Goal: Check status

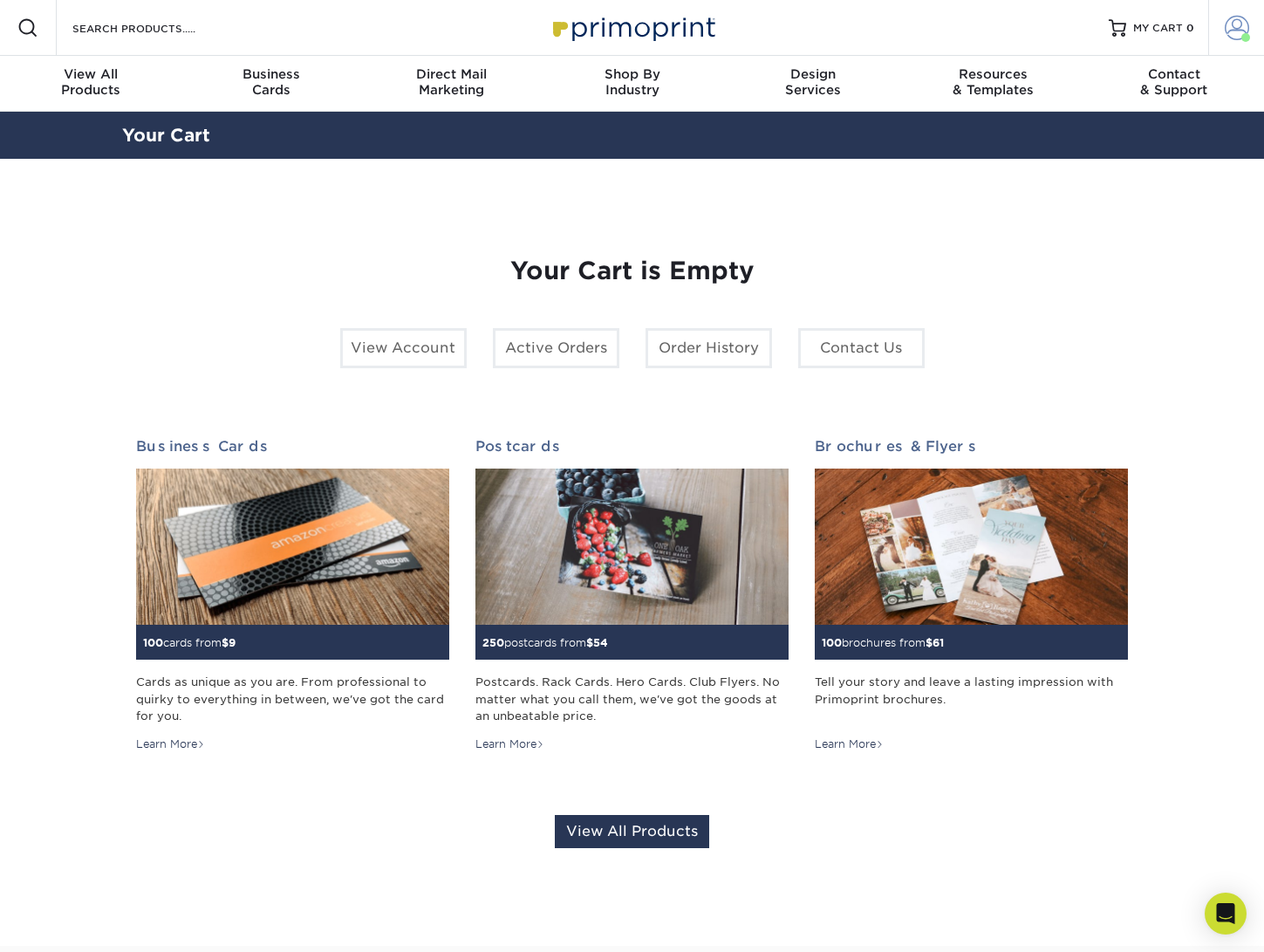
click at [1246, 28] on span at bounding box center [1236, 28] width 24 height 24
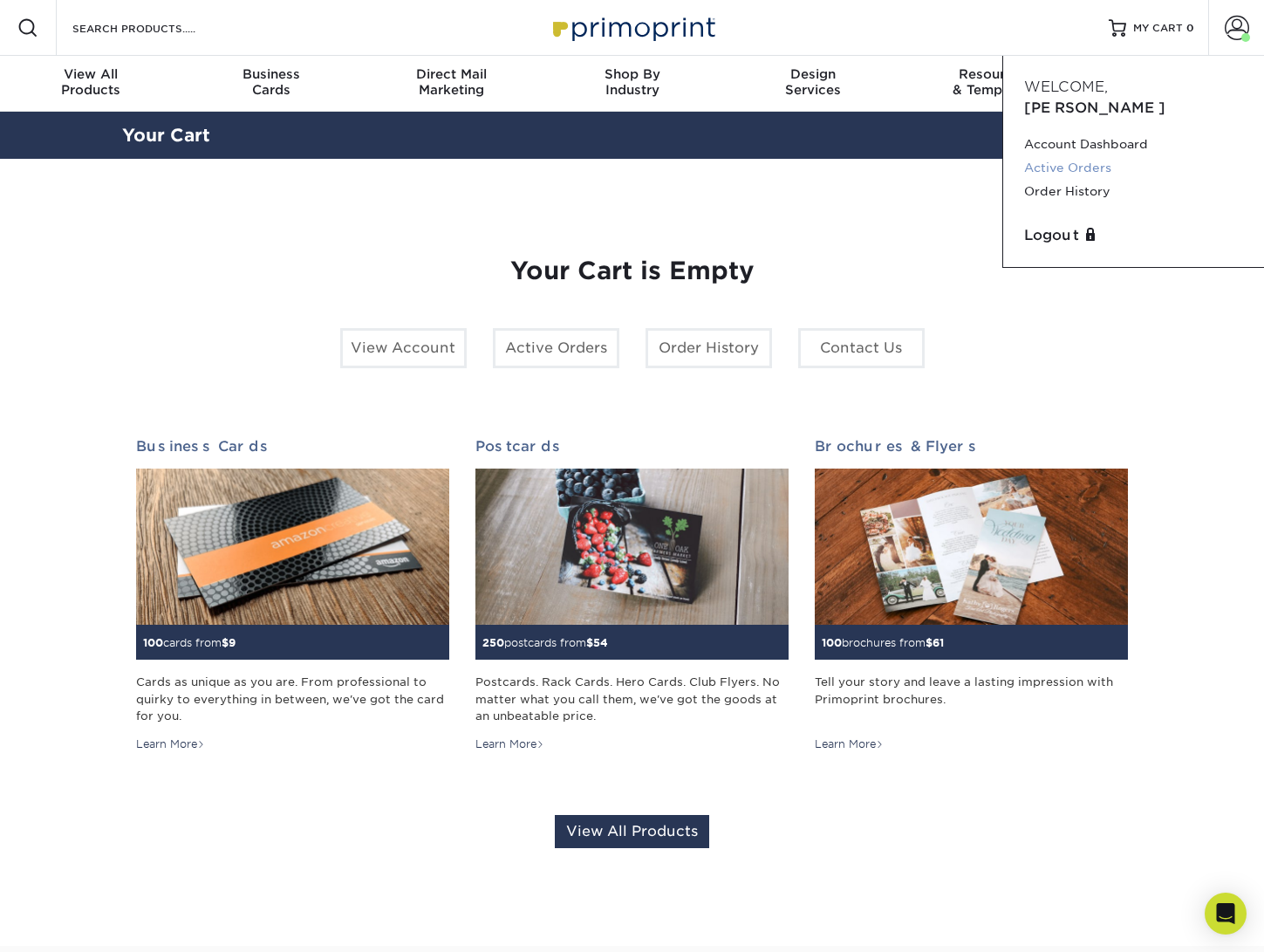
click at [1081, 156] on link "Active Orders" at bounding box center [1133, 168] width 219 height 24
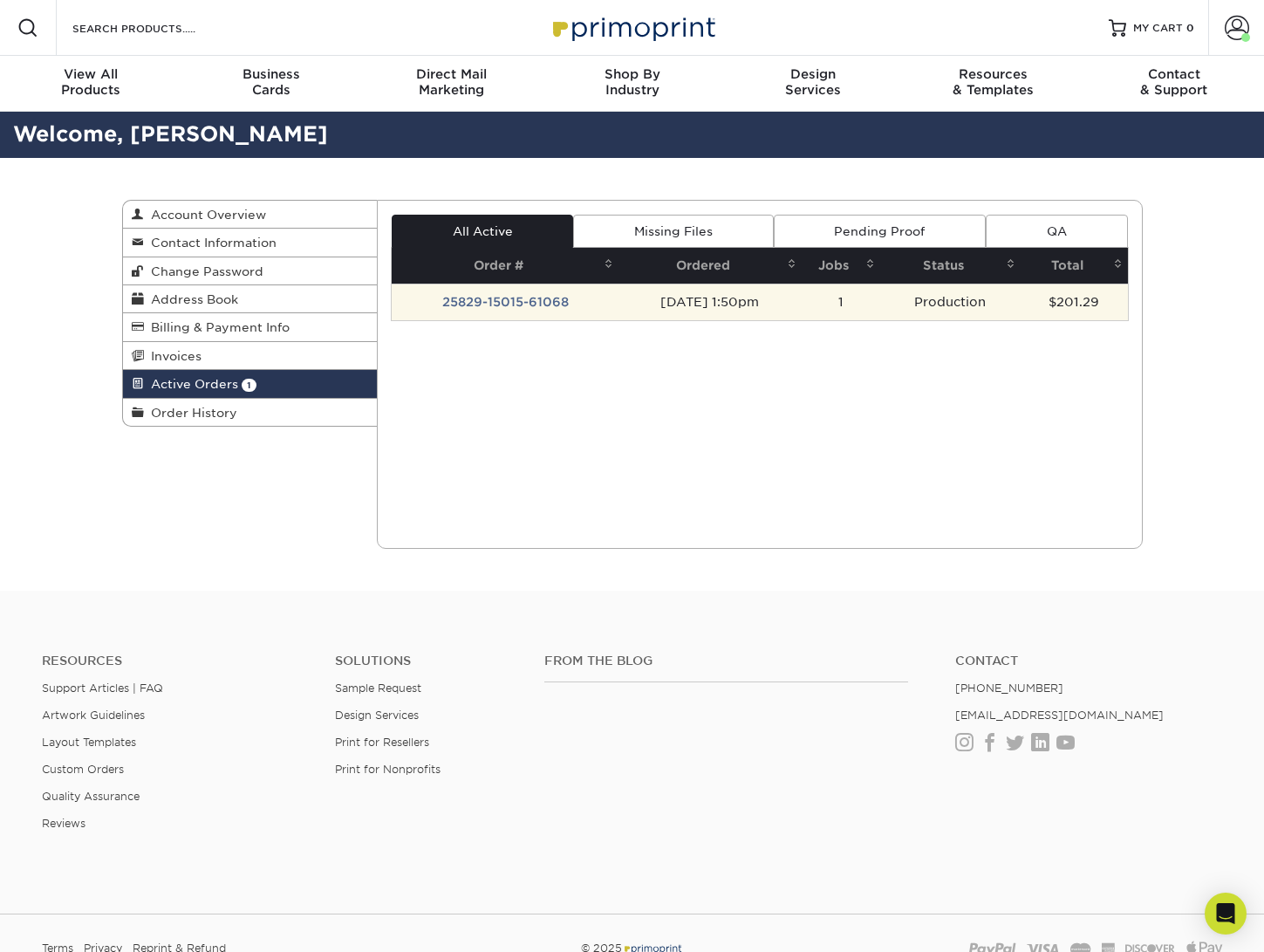
click at [515, 298] on td "25829-15015-61068" at bounding box center [505, 302] width 227 height 37
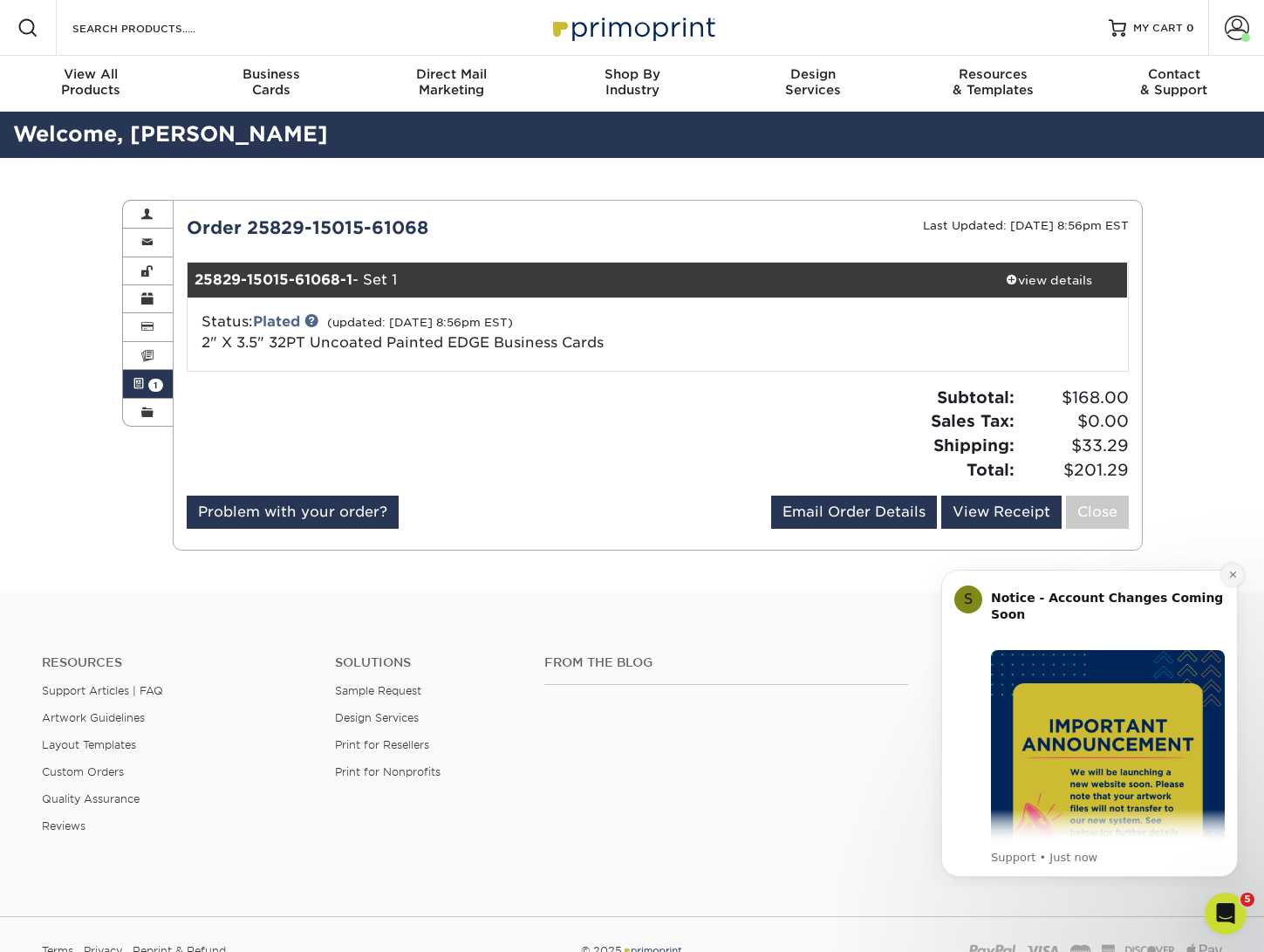
click at [1234, 573] on icon "Dismiss notification" at bounding box center [1232, 574] width 6 height 6
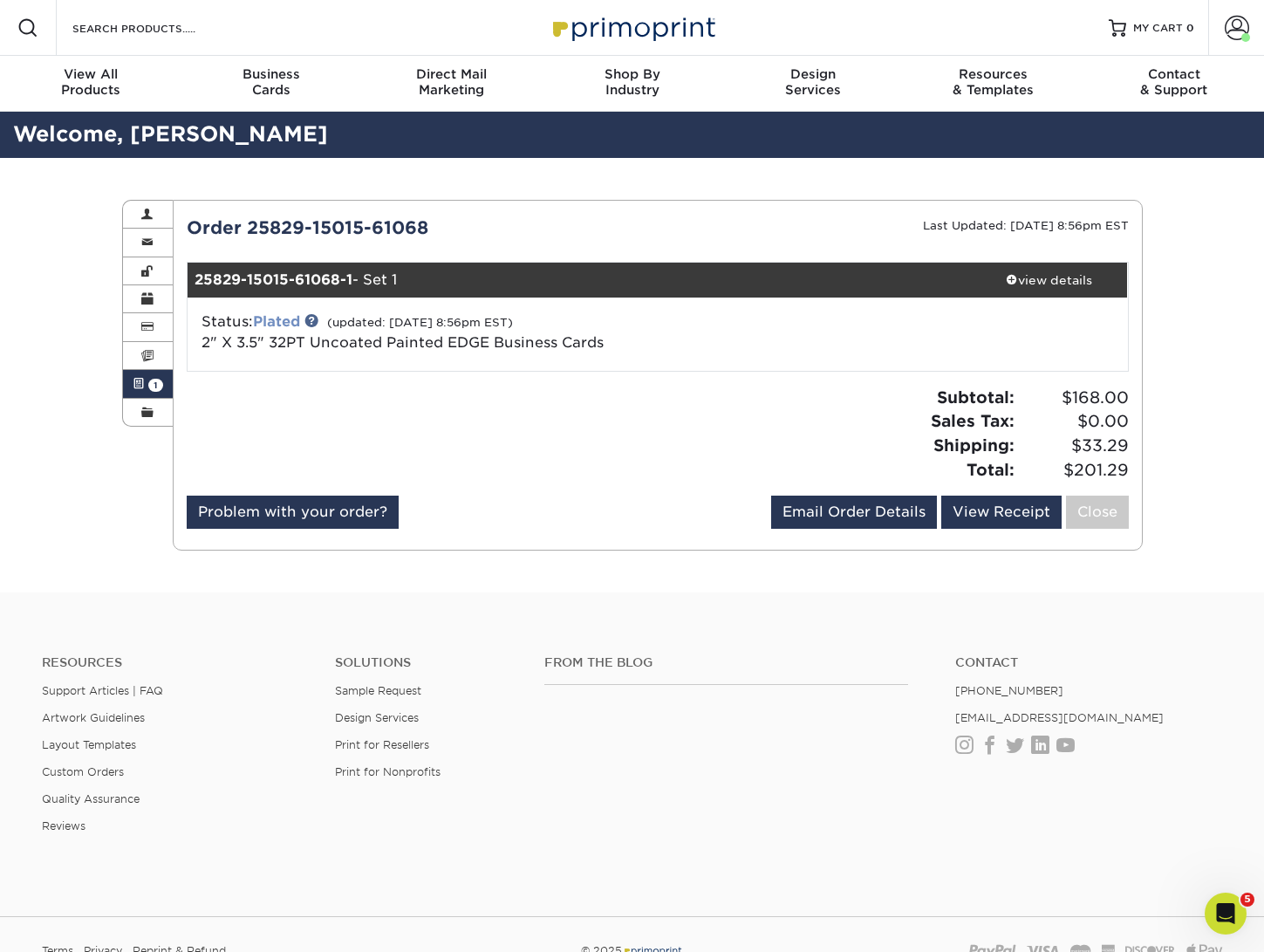
click at [288, 323] on link "Plated" at bounding box center [276, 321] width 47 height 17
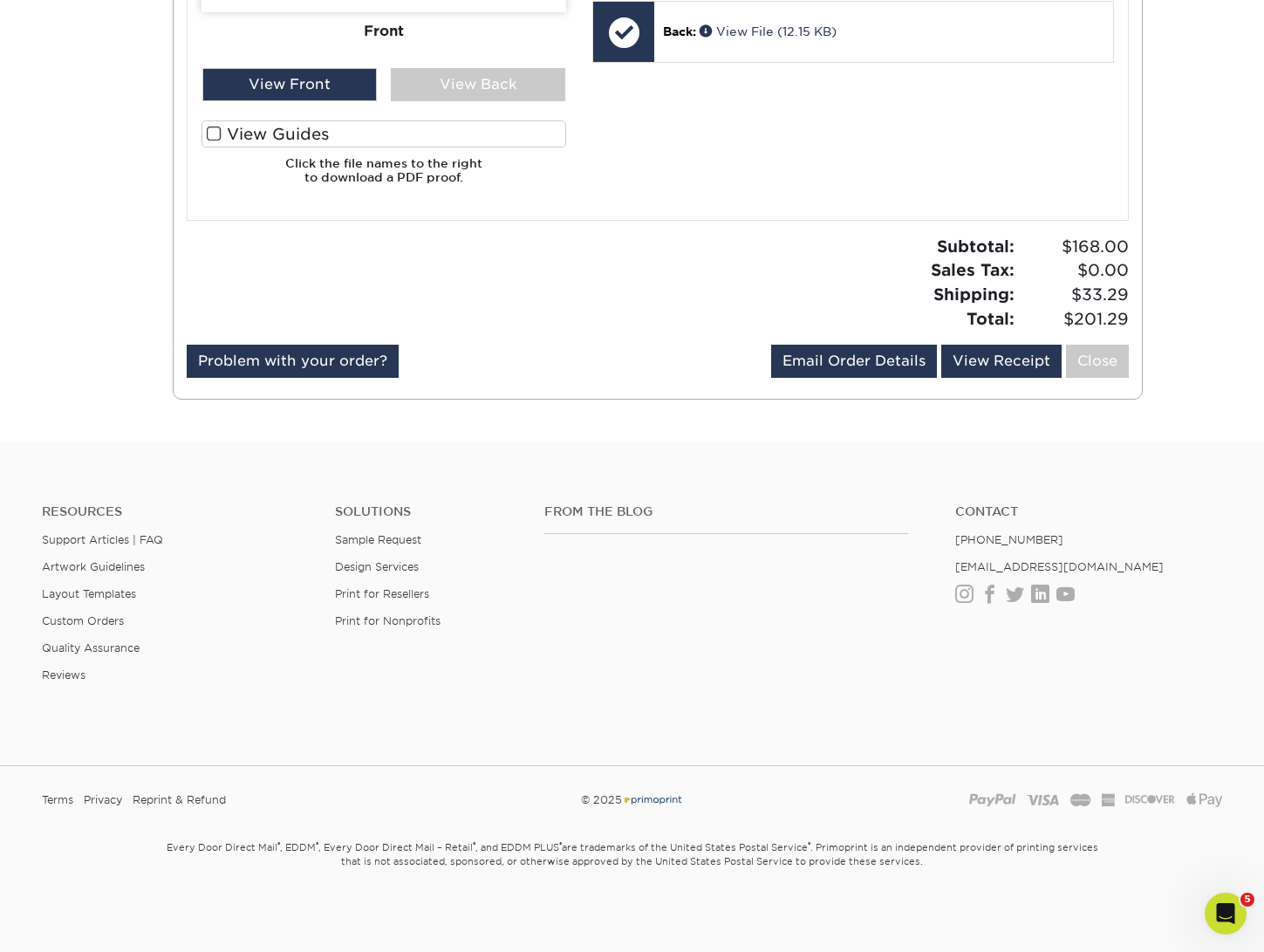
scroll to position [467, 0]
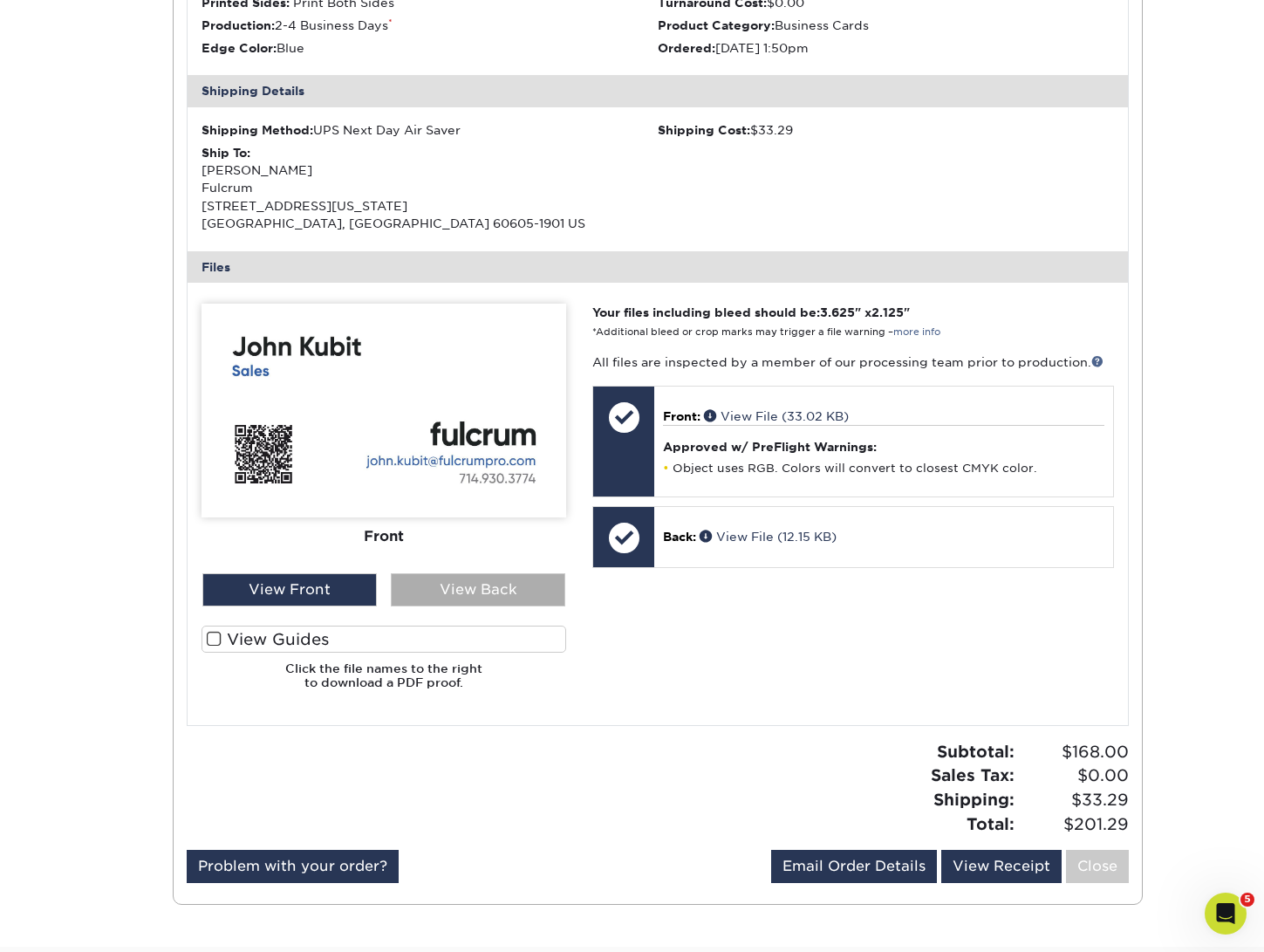
click at [466, 590] on div "View Back" at bounding box center [477, 590] width 175 height 33
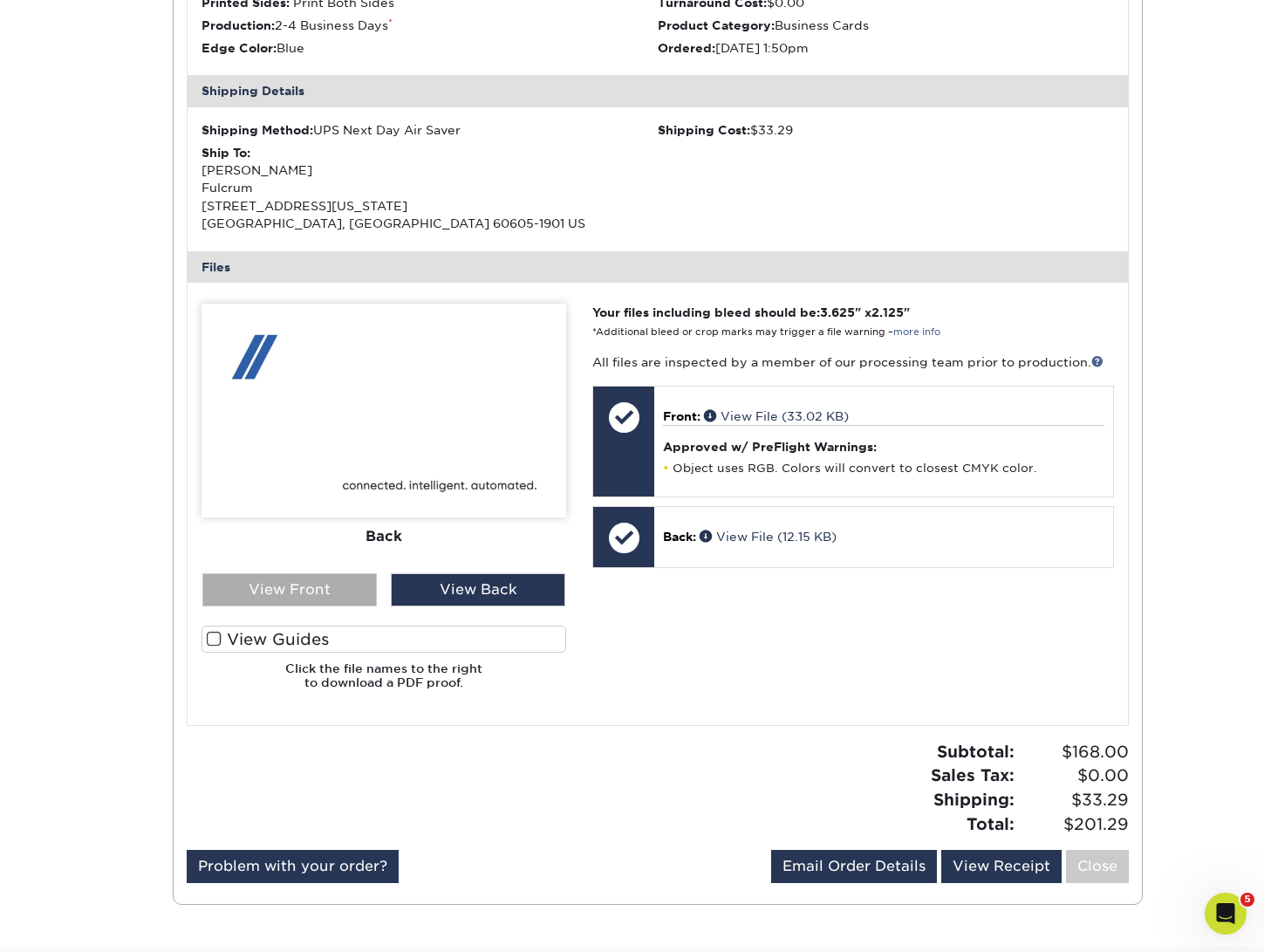
click at [301, 588] on div "View Front" at bounding box center [289, 590] width 175 height 33
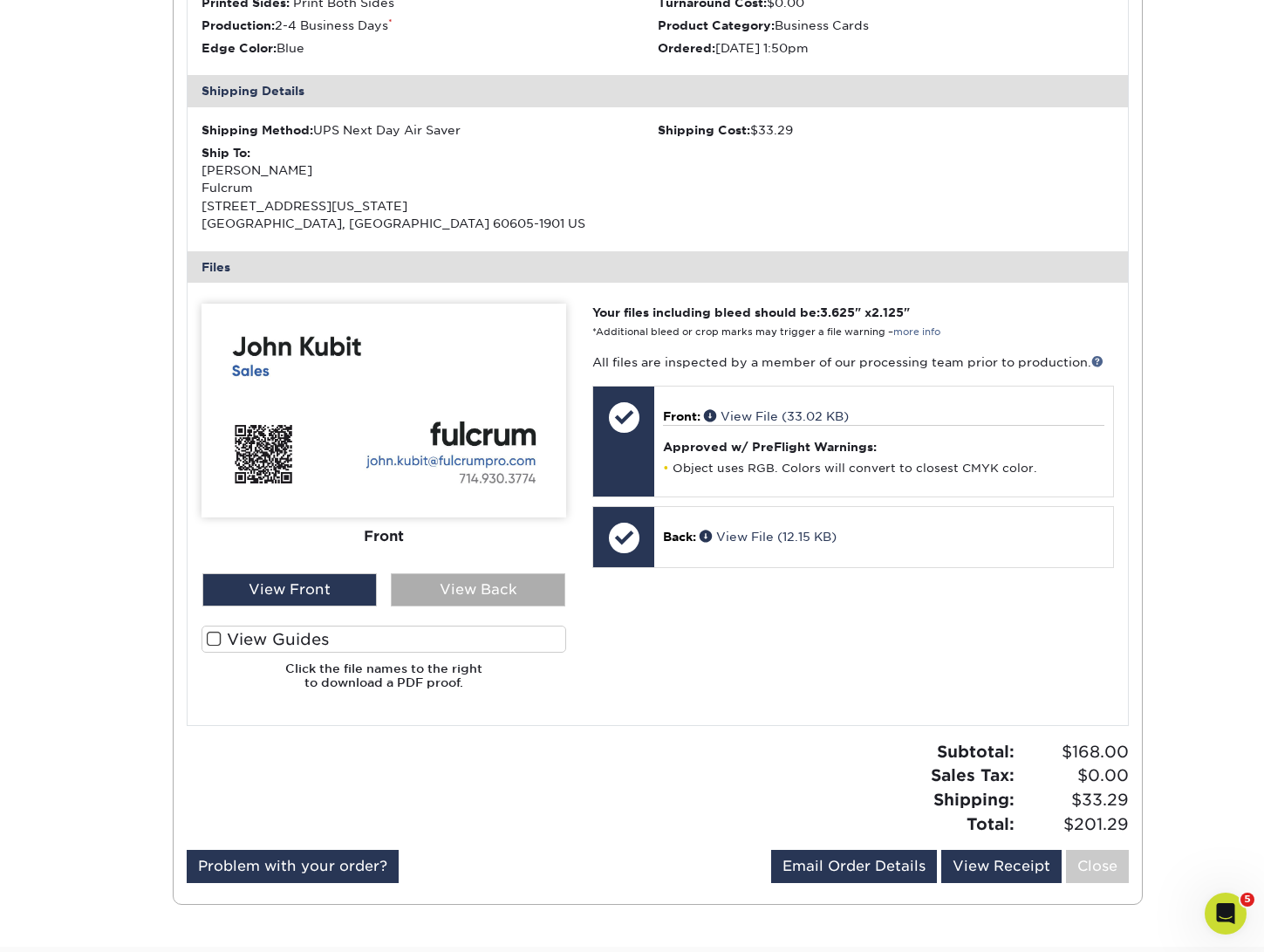
click at [472, 590] on div "View Back" at bounding box center [477, 590] width 175 height 33
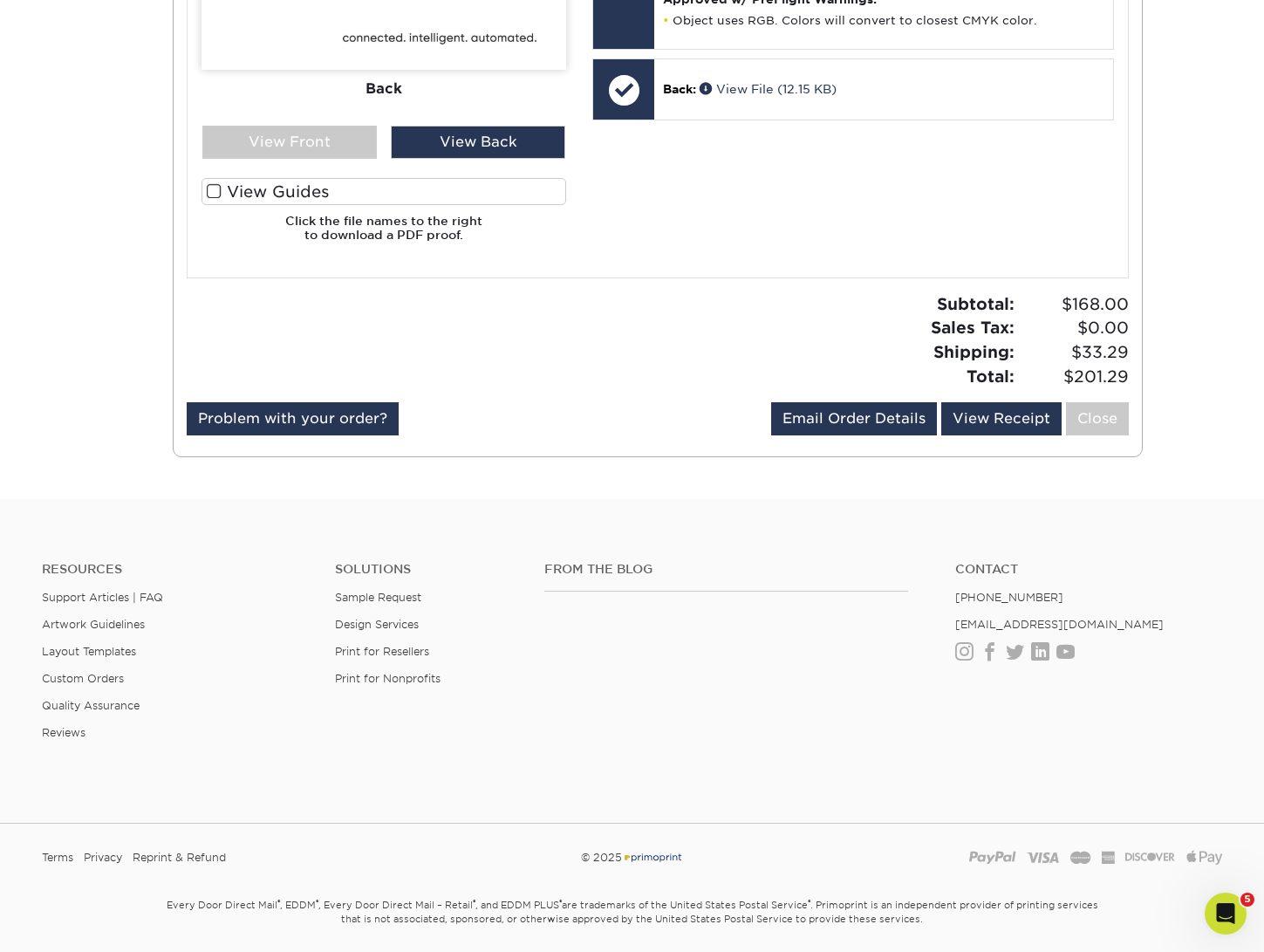
click at [357, 193] on label "View Guides" at bounding box center [383, 191] width 365 height 27
click at [0, 0] on input "View Guides" at bounding box center [0, 0] width 0 height 0
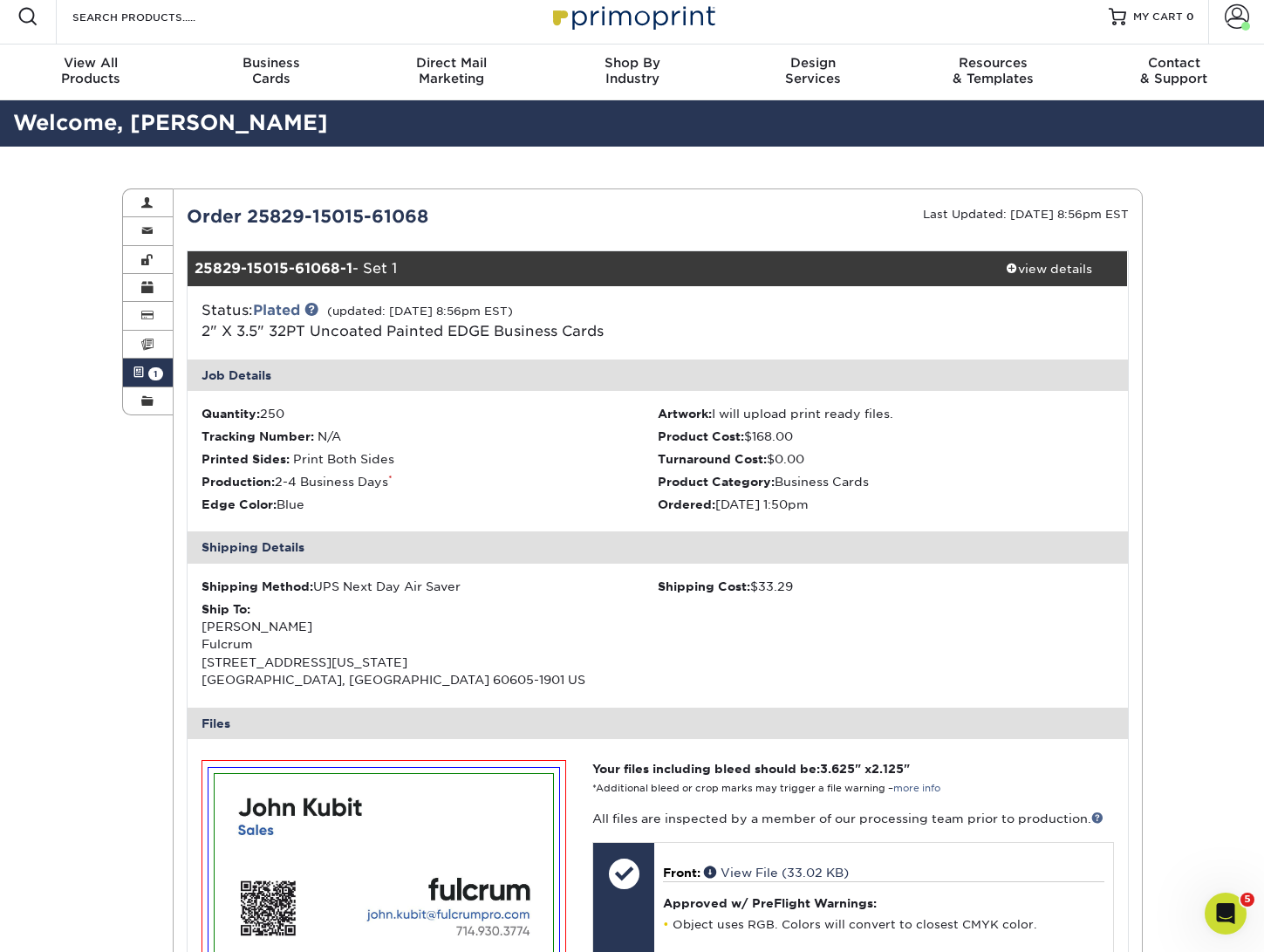
scroll to position [0, 0]
